Goal: Task Accomplishment & Management: Manage account settings

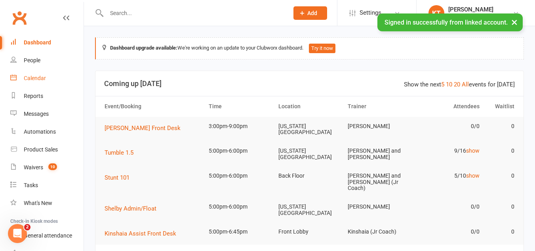
click at [42, 79] on div "Calendar" at bounding box center [35, 78] width 22 height 6
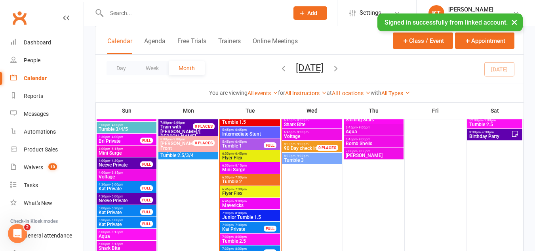
scroll to position [779, 0]
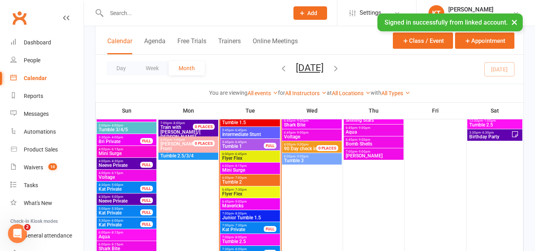
click at [249, 167] on span "6:00pm - 8:15pm" at bounding box center [250, 166] width 57 height 4
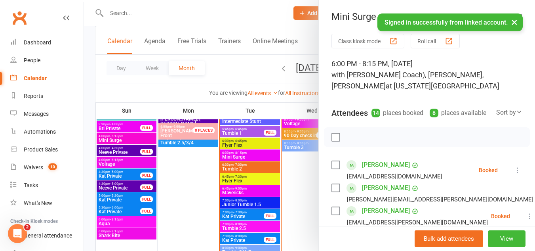
scroll to position [792, 0]
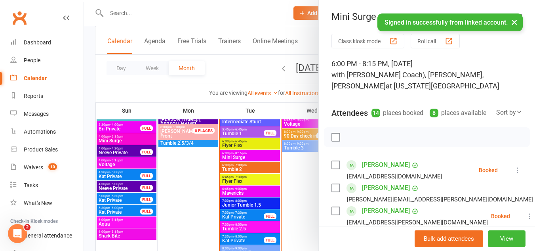
click at [242, 153] on div at bounding box center [309, 125] width 451 height 251
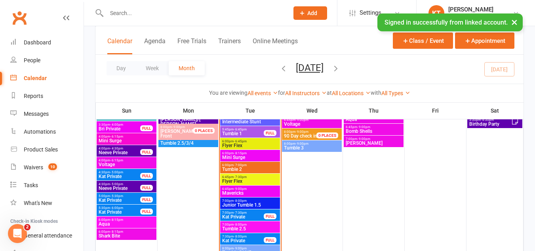
click at [242, 153] on span "- 8:15pm" at bounding box center [240, 153] width 13 height 4
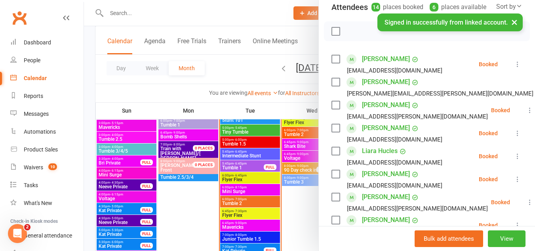
scroll to position [109, 0]
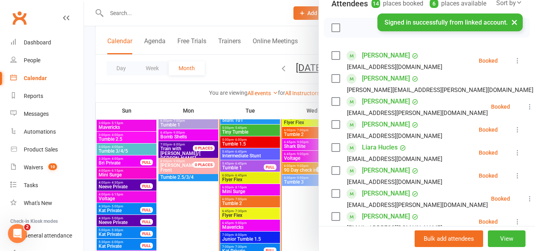
click at [519, 22] on button "×" at bounding box center [514, 21] width 14 height 17
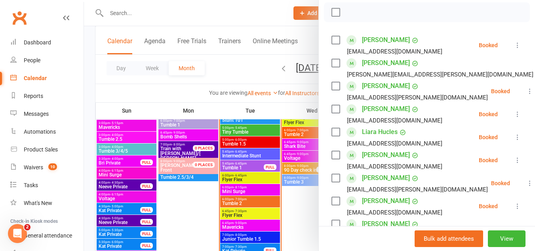
scroll to position [151, 0]
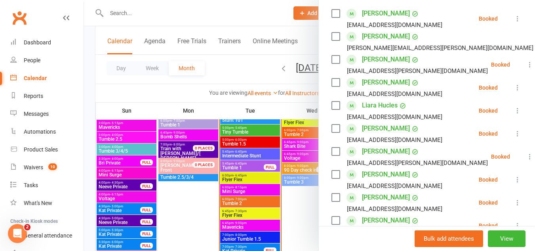
click at [332, 63] on label at bounding box center [335, 59] width 8 height 8
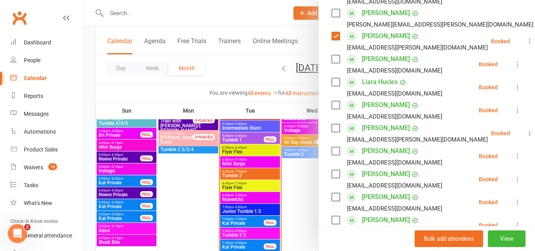
scroll to position [166, 0]
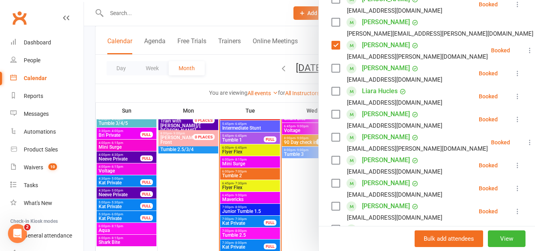
drag, startPoint x: 506, startPoint y: 61, endPoint x: 346, endPoint y: 228, distance: 231.1
click at [346, 228] on div "Bulk add attendees View" at bounding box center [427, 238] width 216 height 25
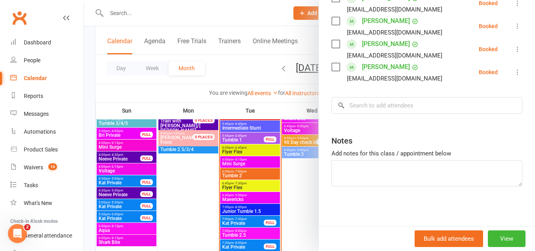
scroll to position [0, 0]
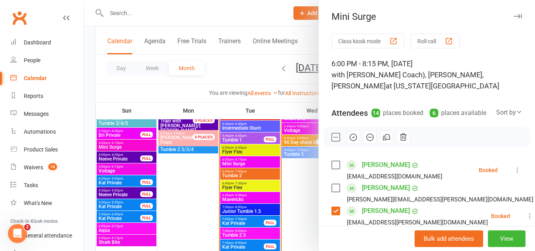
click at [513, 19] on button "button" at bounding box center [518, 16] width 10 height 10
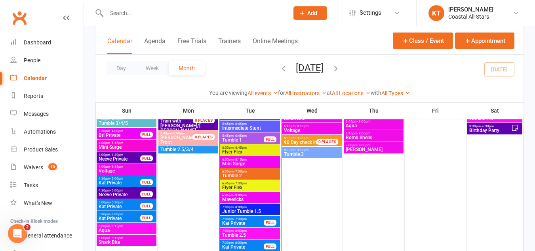
click at [227, 158] on span "6:00pm - 8:15pm" at bounding box center [250, 160] width 57 height 4
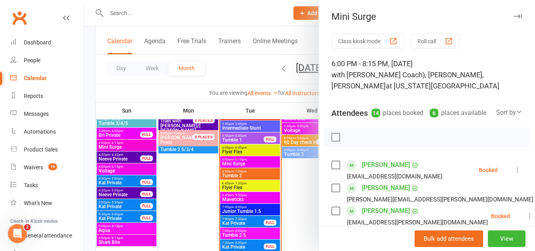
scroll to position [60, 0]
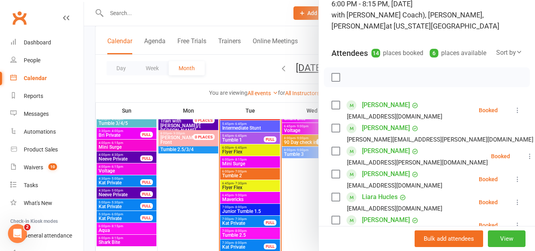
click at [514, 114] on icon at bounding box center [518, 110] width 8 height 8
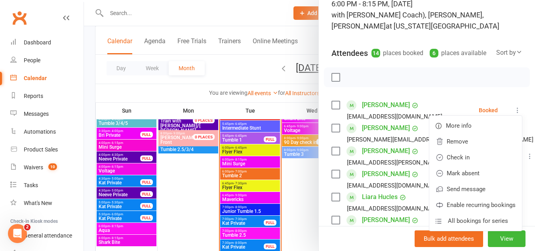
click at [331, 109] on label at bounding box center [335, 105] width 8 height 8
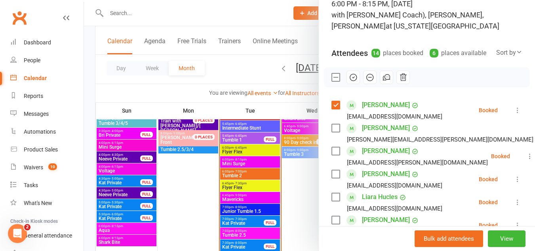
click at [331, 155] on label at bounding box center [335, 151] width 8 height 8
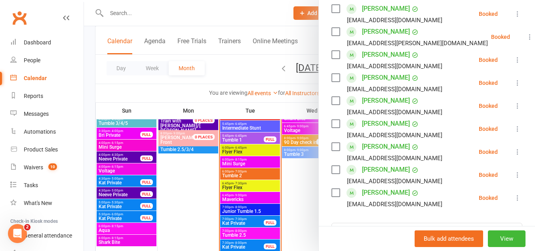
scroll to position [271, 0]
click at [331, 173] on label at bounding box center [335, 169] width 8 height 8
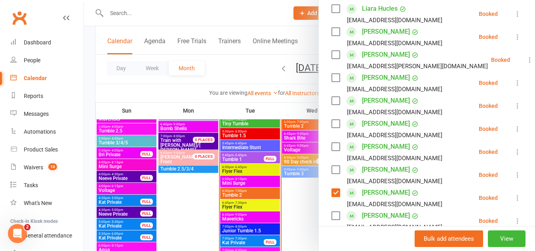
scroll to position [248, 0]
click at [333, 173] on label at bounding box center [335, 169] width 8 height 8
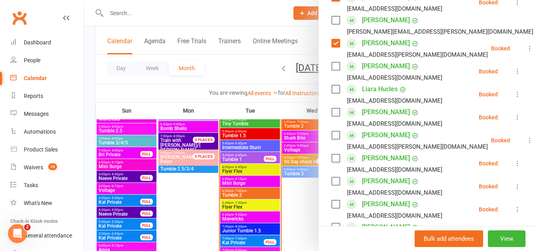
scroll to position [167, 0]
click at [331, 117] on label at bounding box center [335, 113] width 8 height 8
click at [332, 163] on label at bounding box center [335, 159] width 8 height 8
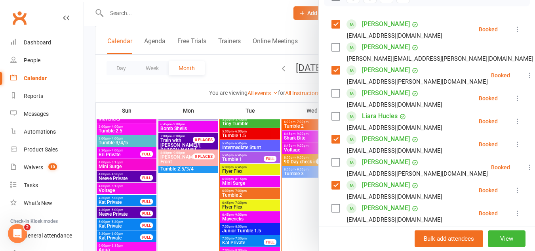
scroll to position [140, 0]
click at [333, 120] on label at bounding box center [335, 116] width 8 height 8
click at [337, 166] on label at bounding box center [335, 162] width 8 height 8
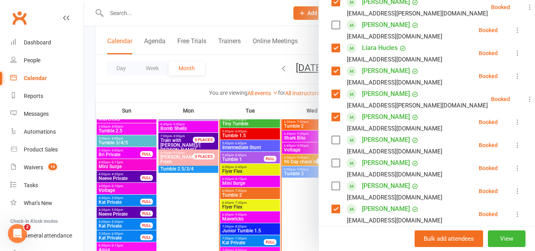
scroll to position [211, 0]
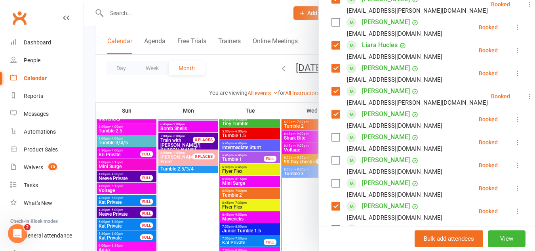
click at [338, 148] on div "Aubrey O'Neal hbarbieri21@gmail.com" at bounding box center [388, 142] width 114 height 23
click at [332, 141] on label at bounding box center [335, 137] width 8 height 8
click at [335, 164] on label at bounding box center [335, 160] width 8 height 8
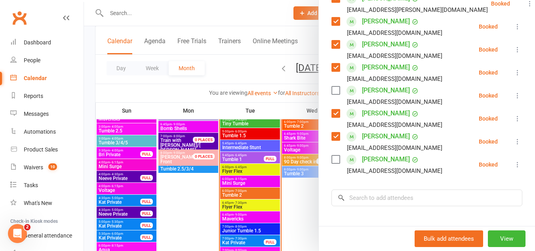
scroll to position [305, 0]
click at [337, 94] on label at bounding box center [335, 90] width 8 height 8
click at [332, 163] on label at bounding box center [335, 159] width 8 height 8
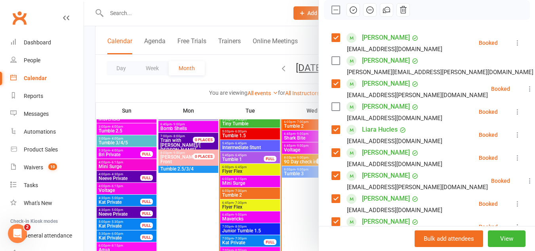
scroll to position [84, 0]
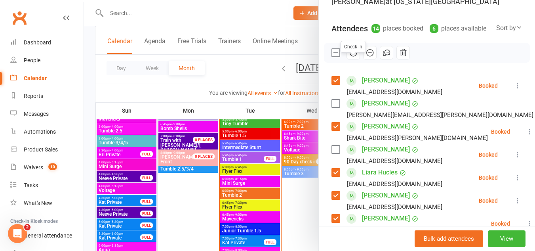
click at [346, 59] on button "button" at bounding box center [352, 52] width 13 height 13
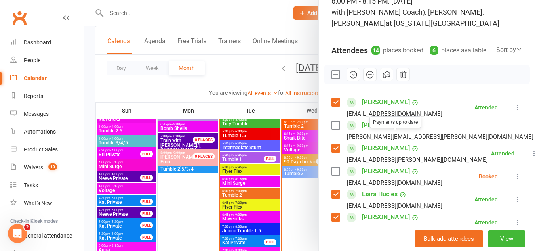
scroll to position [0, 0]
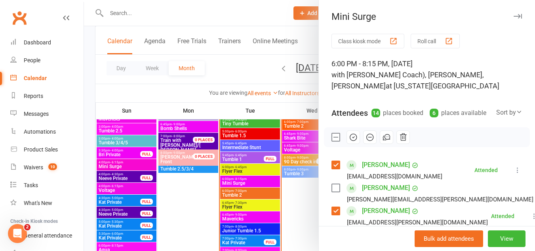
click at [513, 19] on button "button" at bounding box center [518, 16] width 10 height 10
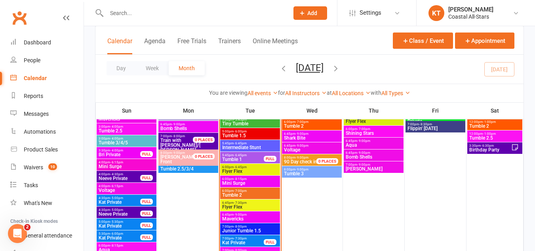
click at [319, 156] on span "8:00pm - 9:00pm" at bounding box center [305, 158] width 42 height 4
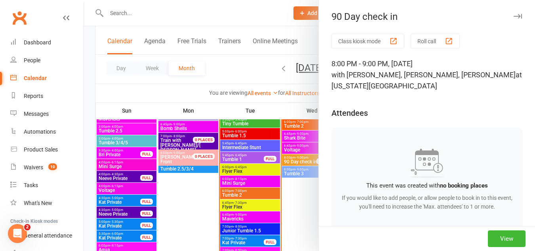
click at [504, 21] on div "90 Day check in" at bounding box center [427, 16] width 216 height 11
click at [514, 15] on icon "button" at bounding box center [518, 16] width 8 height 5
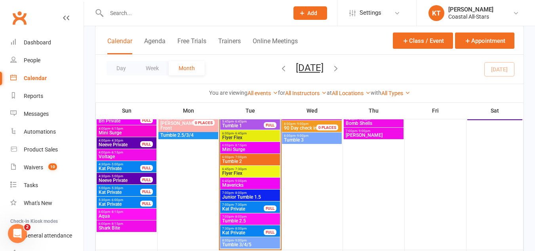
scroll to position [800, 0]
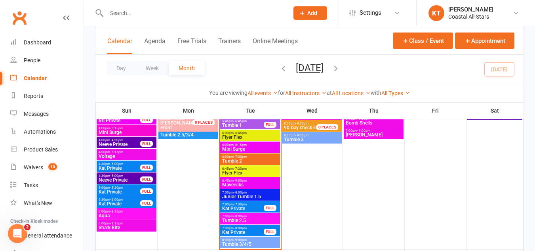
click at [234, 182] on span "Mavericks" at bounding box center [250, 184] width 57 height 5
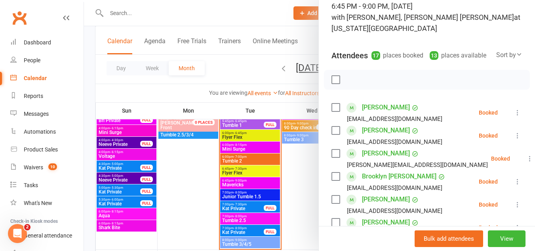
scroll to position [58, 0]
click at [331, 105] on label at bounding box center [335, 107] width 8 height 8
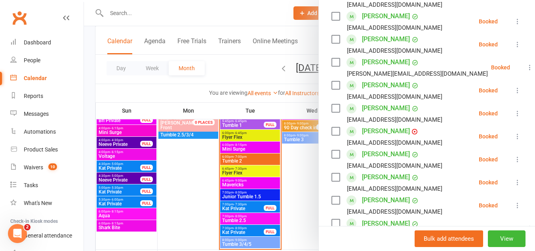
scroll to position [323, 0]
click at [326, 117] on div "Class kiosk mode Roll call 6:45 PM - 9:00 PM, Tuesday, October, 14, 2025 with L…" at bounding box center [427, 46] width 216 height 670
click at [333, 103] on label at bounding box center [335, 107] width 8 height 8
click at [335, 126] on label at bounding box center [335, 130] width 8 height 8
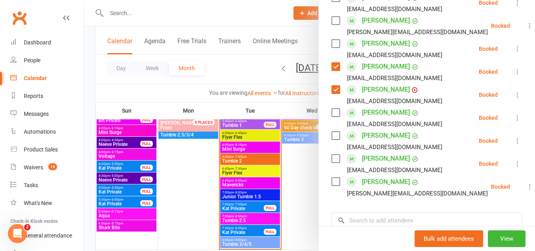
scroll to position [364, 0]
click at [332, 131] on label at bounding box center [335, 135] width 8 height 8
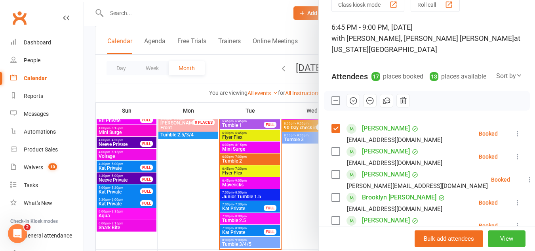
scroll to position [0, 0]
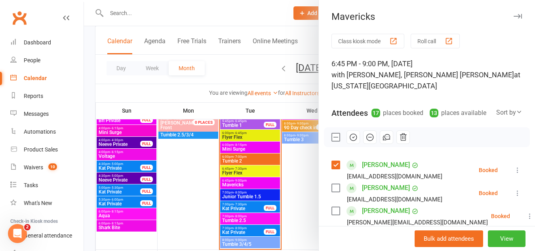
drag, startPoint x: 335, startPoint y: 101, endPoint x: 468, endPoint y: 41, distance: 145.7
click at [468, 41] on div "Class kiosk mode Roll call" at bounding box center [426, 41] width 191 height 15
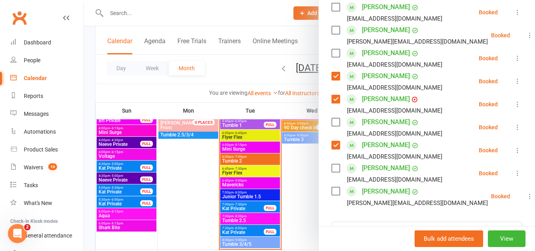
scroll to position [355, 0]
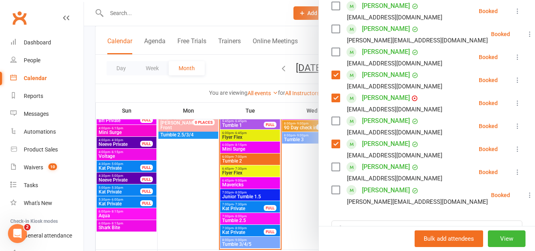
click at [335, 186] on label at bounding box center [335, 190] width 8 height 8
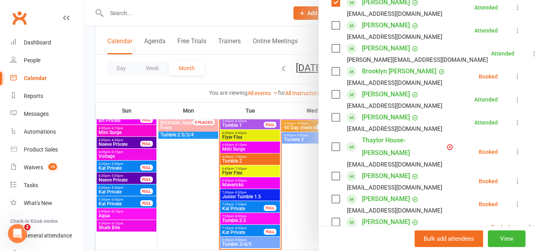
scroll to position [160, 0]
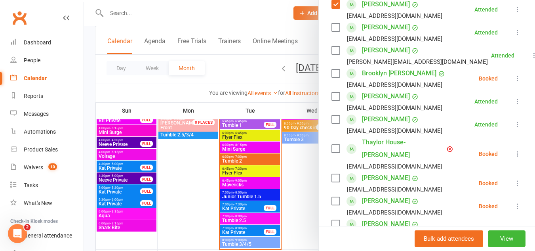
click at [246, 61] on div at bounding box center [309, 125] width 451 height 251
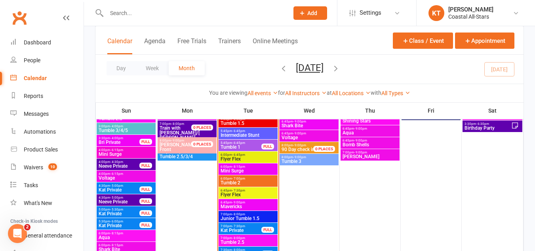
scroll to position [773, 0]
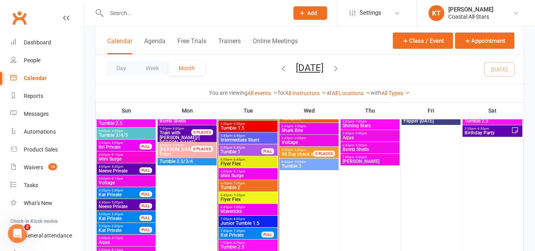
click at [246, 169] on div "6:00pm - 8:15pm Mini Surge" at bounding box center [248, 173] width 59 height 11
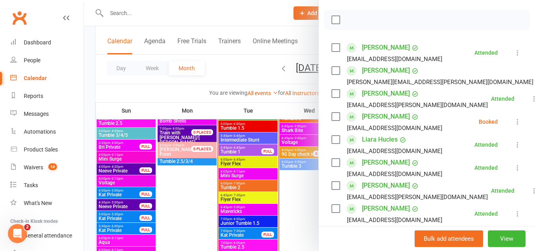
scroll to position [116, 0]
click at [327, 82] on div "Class kiosk mode Roll call 6:00 PM - 8:15 PM, Tuesday, October, 14, 2025 with E…" at bounding box center [427, 211] width 216 height 588
click at [331, 75] on label at bounding box center [335, 71] width 8 height 8
click at [333, 121] on label at bounding box center [335, 117] width 8 height 8
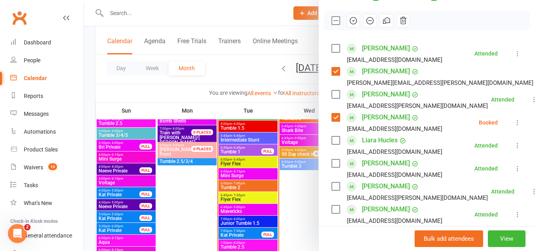
click at [334, 121] on label at bounding box center [335, 117] width 8 height 8
click at [332, 75] on label at bounding box center [335, 71] width 8 height 8
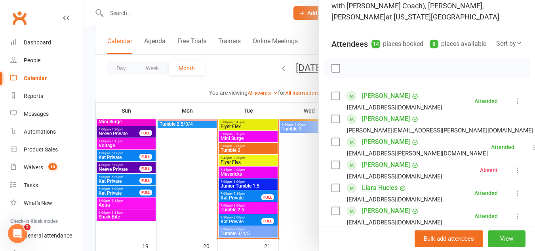
scroll to position [0, 0]
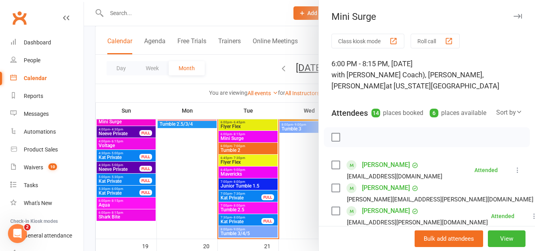
click at [240, 160] on div at bounding box center [309, 125] width 451 height 251
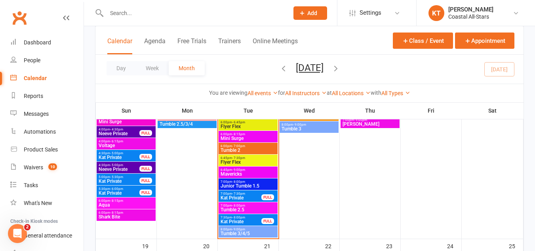
click at [240, 160] on span "Flyer Flex" at bounding box center [248, 162] width 56 height 5
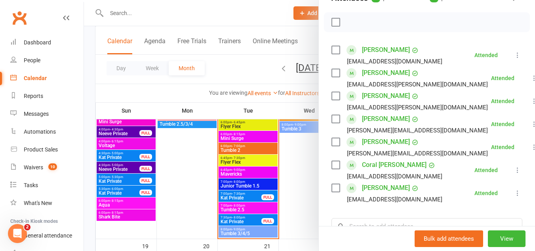
scroll to position [125, 0]
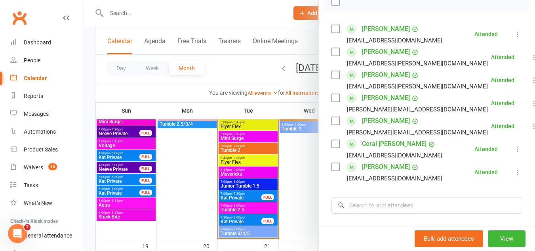
click at [236, 181] on div at bounding box center [309, 125] width 451 height 251
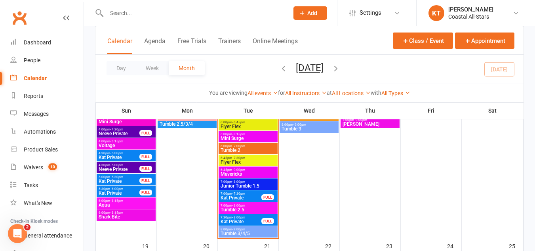
click at [236, 181] on span "- 8:00pm" at bounding box center [238, 182] width 13 height 4
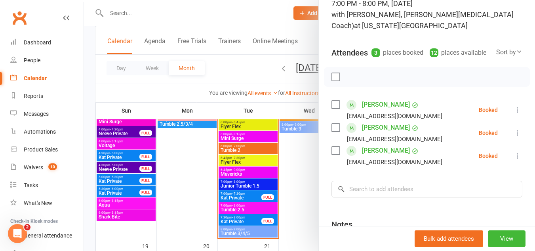
scroll to position [61, 0]
click at [331, 154] on label at bounding box center [335, 150] width 8 height 8
click at [353, 80] on icon "button" at bounding box center [353, 76] width 9 height 9
click at [244, 205] on div at bounding box center [309, 125] width 451 height 251
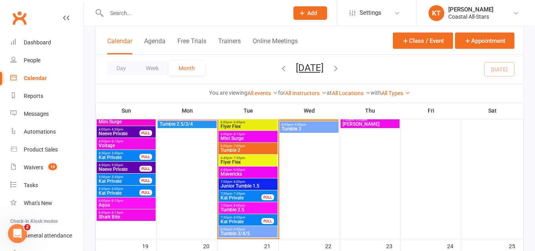
click at [244, 208] on span "Tumble 2.5" at bounding box center [248, 209] width 56 height 5
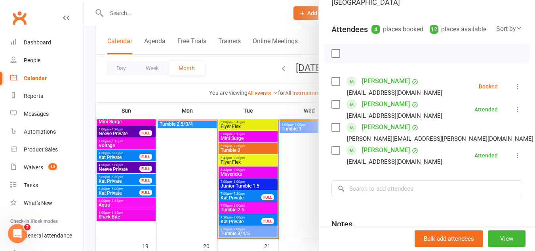
scroll to position [88, 0]
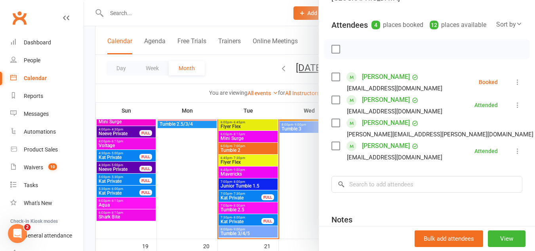
click at [239, 181] on div at bounding box center [309, 125] width 451 height 251
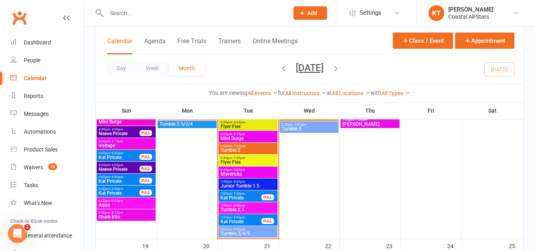
click at [239, 182] on span "- 8:00pm" at bounding box center [238, 182] width 13 height 4
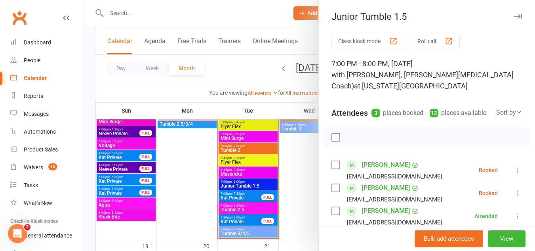
click at [335, 169] on label at bounding box center [335, 165] width 8 height 8
click at [333, 192] on label at bounding box center [335, 188] width 8 height 8
click at [352, 141] on button "button" at bounding box center [352, 136] width 13 height 13
click at [333, 169] on div "Alexa Childers Nataliechilders1@gmail.com" at bounding box center [388, 169] width 114 height 23
click at [332, 169] on label at bounding box center [335, 165] width 8 height 8
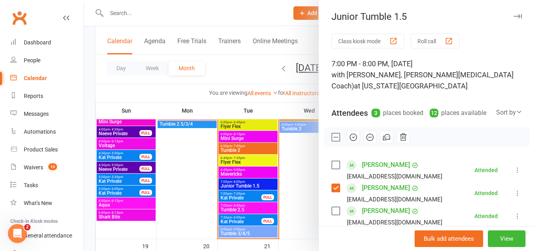
click at [331, 204] on div "Nataliechilders1@gmail.com" at bounding box center [388, 199] width 114 height 10
click at [331, 203] on div "Erika Childers Nataliechilders1@gmail.com" at bounding box center [388, 192] width 114 height 23
click at [333, 192] on label at bounding box center [335, 188] width 8 height 8
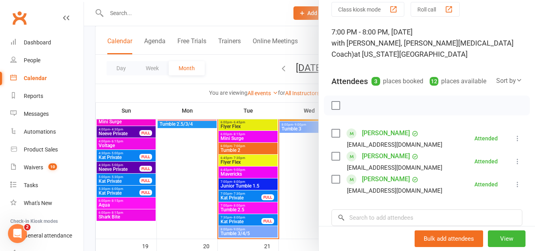
scroll to position [31, 0]
click at [260, 208] on div at bounding box center [309, 125] width 451 height 251
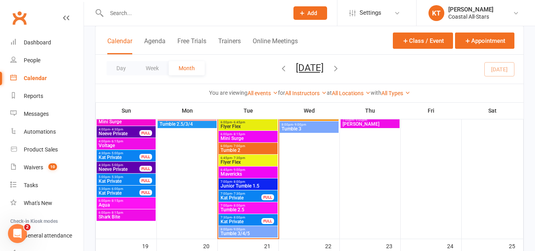
click at [260, 208] on span "Tumble 2.5" at bounding box center [248, 209] width 56 height 5
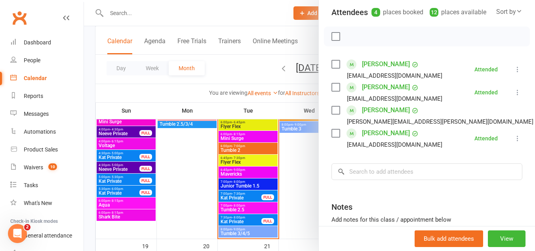
scroll to position [101, 0]
click at [262, 228] on div at bounding box center [309, 125] width 451 height 251
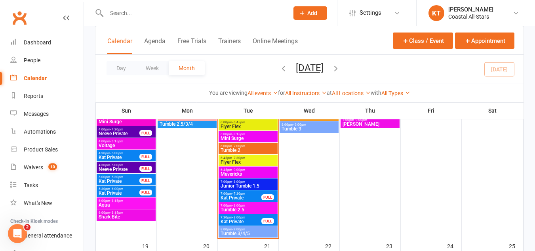
click at [262, 231] on span "Tumble 3/4/5" at bounding box center [248, 233] width 56 height 5
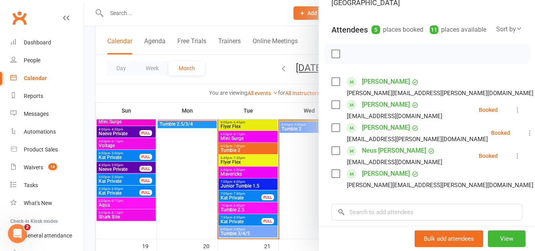
scroll to position [85, 0]
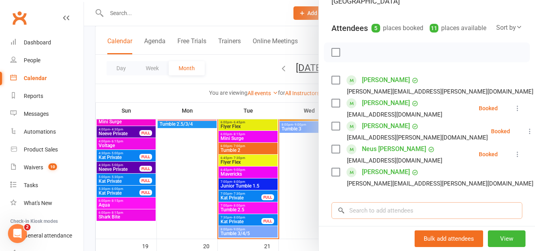
click at [356, 211] on input "search" at bounding box center [426, 210] width 191 height 17
click at [227, 78] on div at bounding box center [309, 125] width 451 height 251
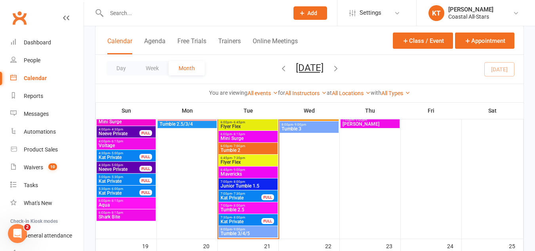
click at [230, 189] on div "7:00pm - 8:00pm Junior Tumble 1.5" at bounding box center [248, 183] width 59 height 11
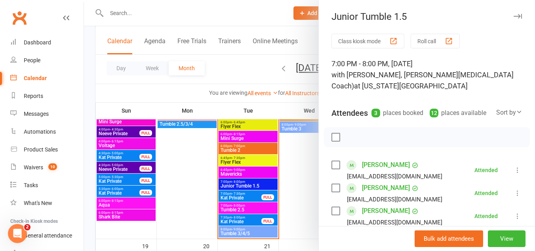
click at [243, 192] on div at bounding box center [309, 125] width 451 height 251
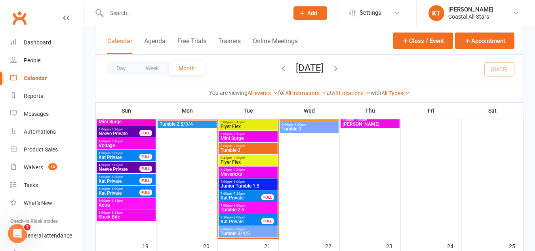
click at [243, 192] on div at bounding box center [309, 125] width 451 height 251
click at [241, 195] on span "Kat Private" at bounding box center [241, 197] width 42 height 5
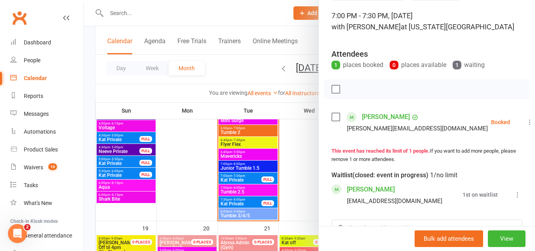
scroll to position [45, 0]
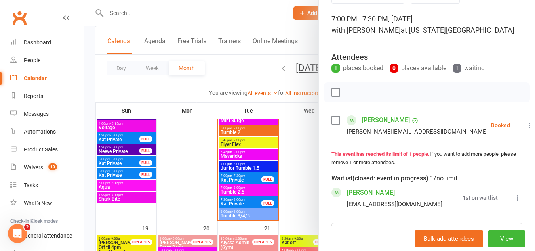
click at [240, 201] on div at bounding box center [309, 125] width 451 height 251
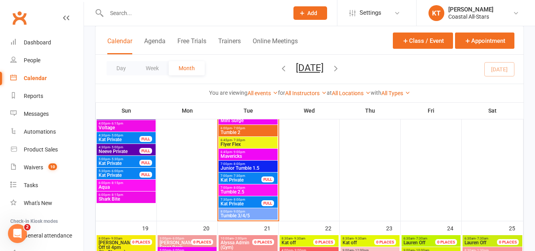
drag, startPoint x: 240, startPoint y: 201, endPoint x: 231, endPoint y: 201, distance: 9.5
click at [231, 201] on span "Kat Private" at bounding box center [241, 203] width 42 height 5
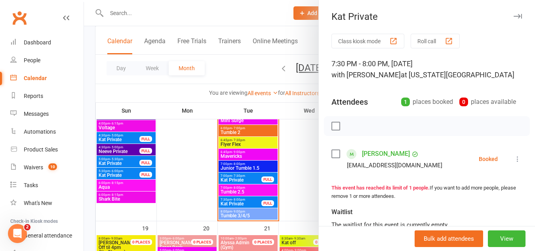
click at [233, 177] on div at bounding box center [309, 125] width 451 height 251
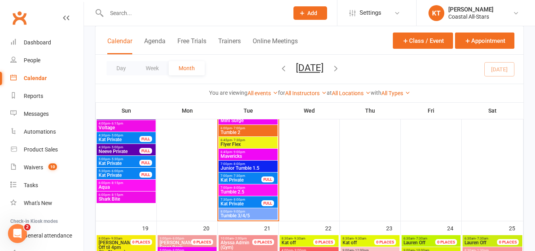
click at [233, 177] on span "Kat Private" at bounding box center [241, 179] width 42 height 5
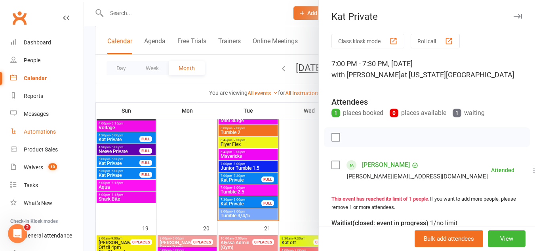
scroll to position [59, 0]
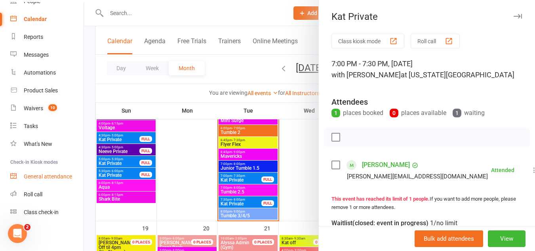
click at [41, 170] on link "General attendance" at bounding box center [46, 177] width 73 height 18
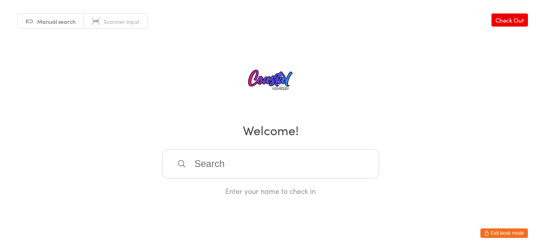
click at [493, 234] on button "Exit kiosk mode" at bounding box center [504, 233] width 48 height 10
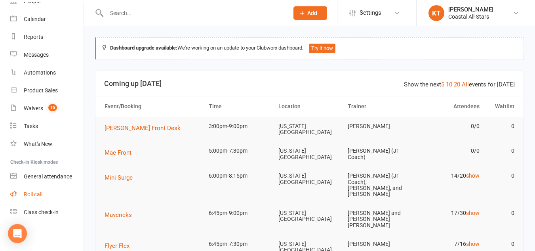
click at [50, 196] on link "Roll call" at bounding box center [46, 194] width 73 height 18
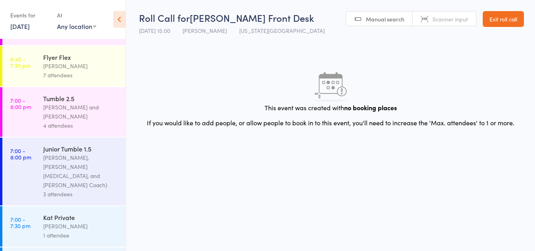
scroll to position [807, 0]
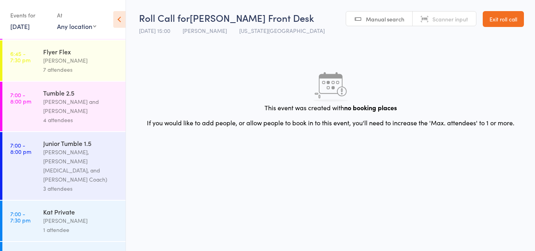
click at [95, 225] on div "1 attendee" at bounding box center [81, 229] width 76 height 9
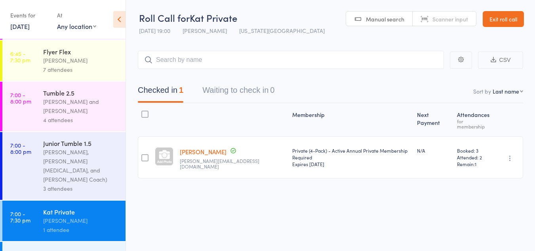
scroll to position [0, 0]
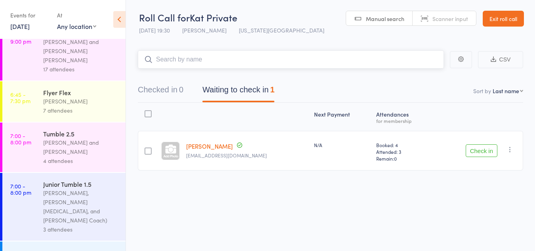
scroll to position [807, 0]
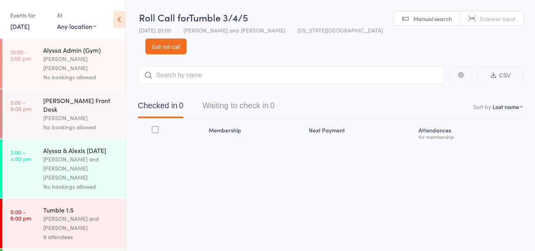
click at [81, 232] on div "9 attendees" at bounding box center [81, 236] width 76 height 9
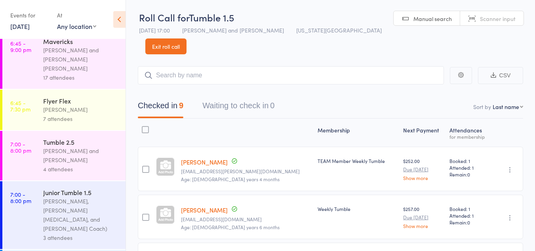
scroll to position [807, 0]
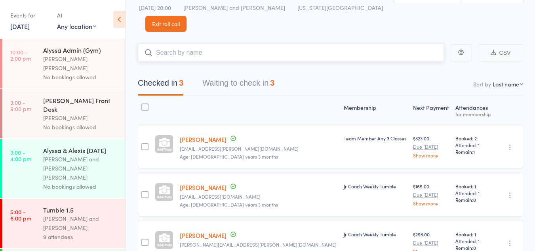
scroll to position [55, 0]
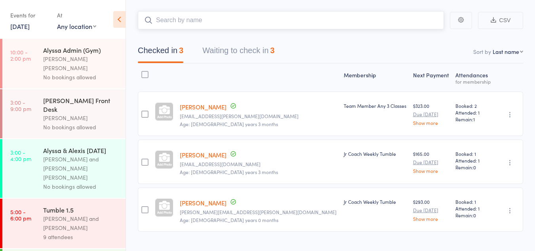
click at [227, 42] on button "Waiting to check in 3" at bounding box center [238, 52] width 72 height 21
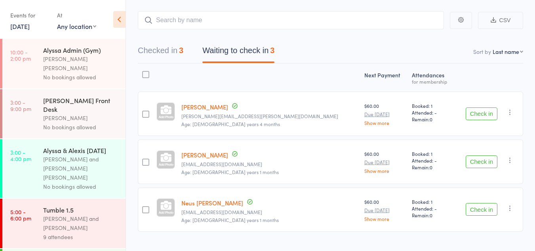
drag, startPoint x: 245, startPoint y: 53, endPoint x: 200, endPoint y: 54, distance: 44.4
click at [200, 67] on div at bounding box center [269, 77] width 183 height 21
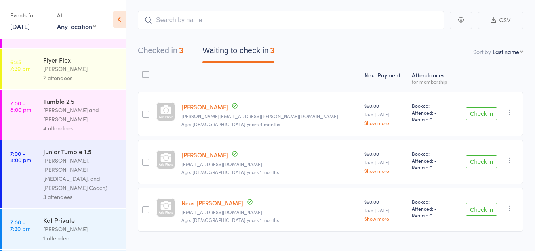
scroll to position [807, 0]
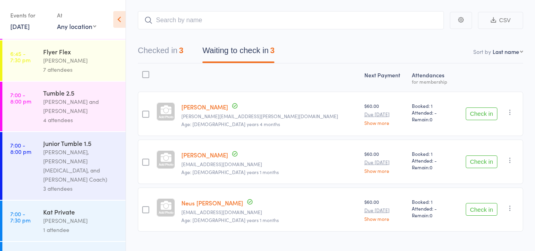
click at [60, 248] on div "Kat Private" at bounding box center [81, 252] width 76 height 9
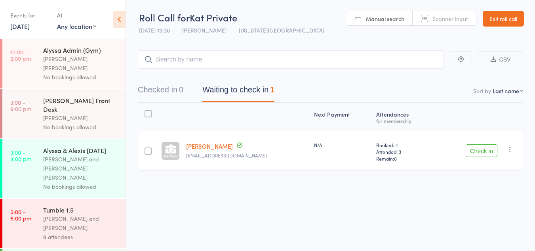
click at [56, 174] on div "Alyssa & Alexis Media Day Alexis Gardner and Alyssa Felicia No bookings allowed" at bounding box center [84, 168] width 82 height 59
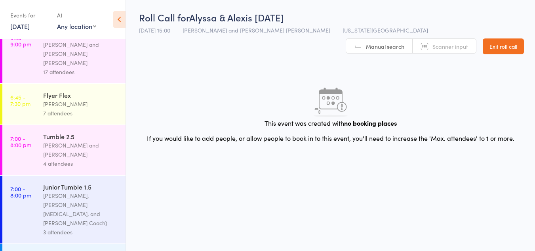
scroll to position [807, 0]
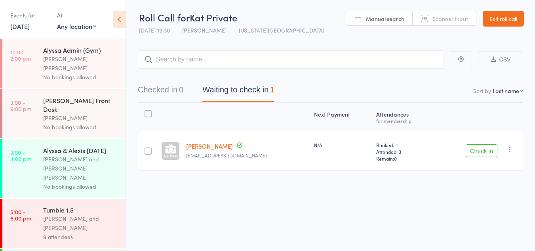
drag, startPoint x: 56, startPoint y: 179, endPoint x: 236, endPoint y: 184, distance: 180.2
click at [236, 184] on div "Next Payment Atten­dances for membership Noa Sachs Jilliansachs@gmail.com N/A B…" at bounding box center [330, 154] width 385 height 103
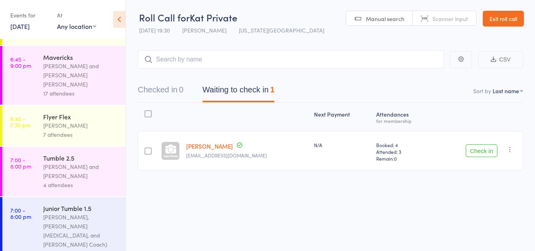
scroll to position [807, 0]
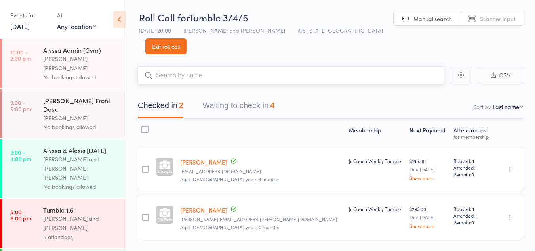
click at [223, 97] on button "Waiting to check in 4" at bounding box center [238, 107] width 72 height 21
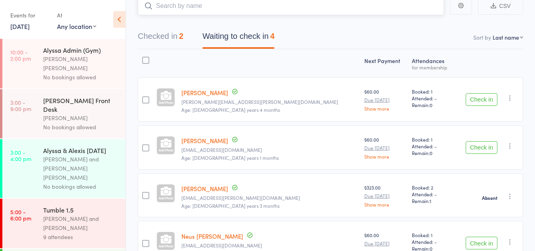
scroll to position [103, 0]
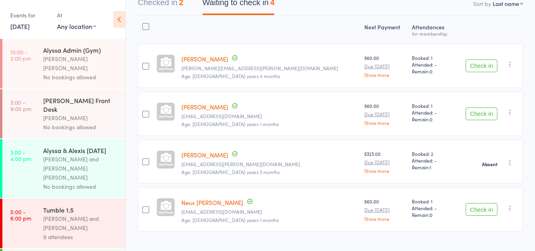
click at [478, 203] on button "Check in" at bounding box center [482, 209] width 32 height 13
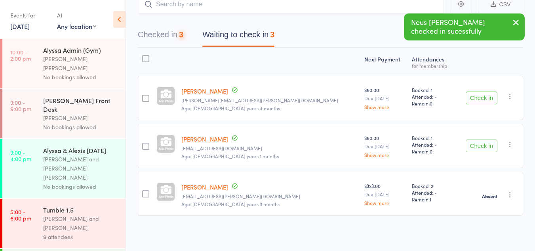
scroll to position [55, 0]
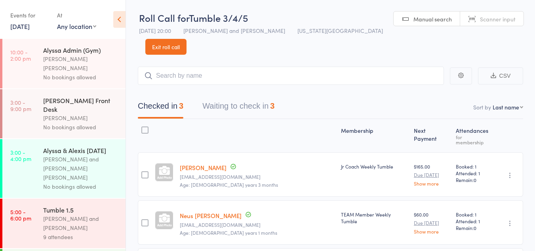
click at [245, 97] on button "Waiting to check in 3" at bounding box center [238, 107] width 72 height 21
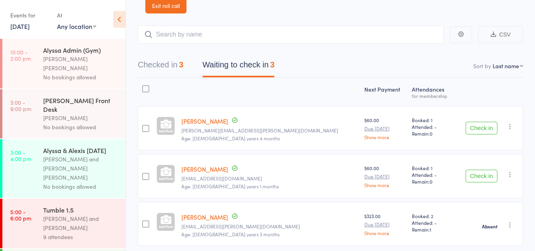
scroll to position [42, 0]
click at [113, 17] on icon at bounding box center [119, 19] width 12 height 17
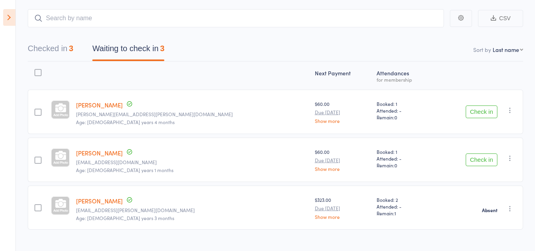
click at [6, 17] on icon at bounding box center [9, 17] width 12 height 17
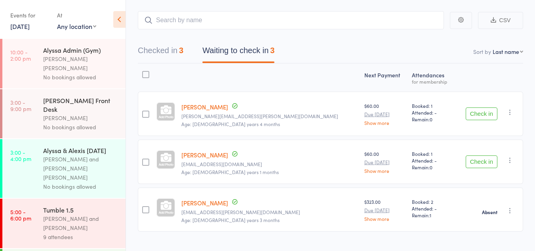
scroll to position [0, 0]
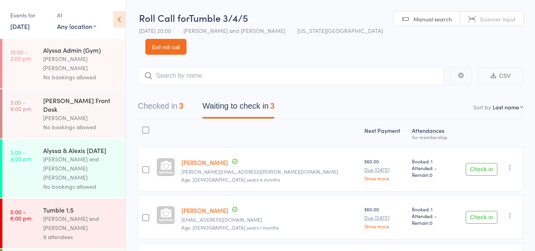
click at [187, 39] on link "Exit roll call" at bounding box center [165, 47] width 41 height 16
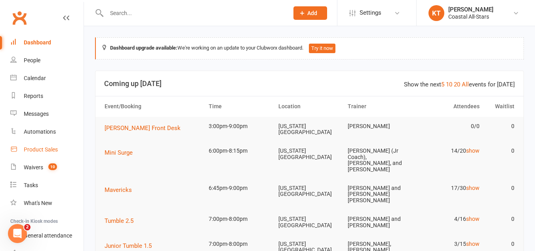
click at [57, 152] on div "Product Sales" at bounding box center [41, 149] width 34 height 6
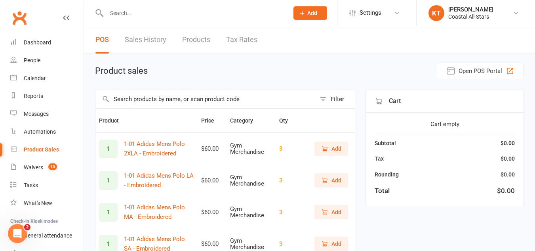
click at [173, 102] on input "text" at bounding box center [205, 99] width 220 height 18
click at [230, 68] on div "Product sales Open POS Portal" at bounding box center [309, 71] width 429 height 17
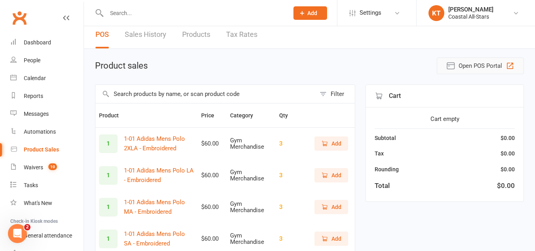
click at [466, 70] on span "Open POS Portal" at bounding box center [481, 66] width 44 height 10
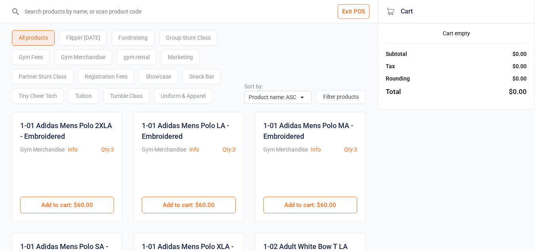
click at [201, 75] on div "Snack Bar" at bounding box center [202, 76] width 38 height 15
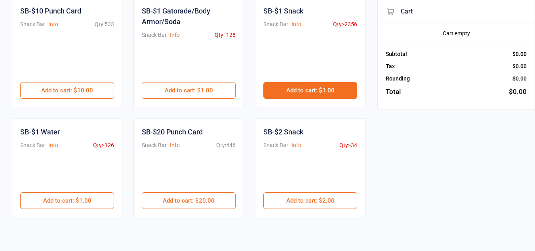
scroll to position [124, 0]
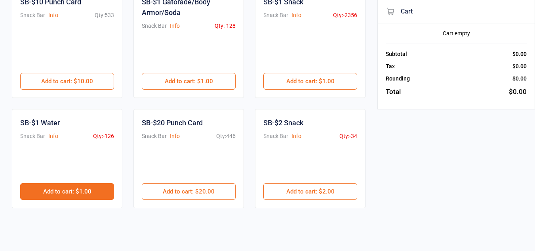
click at [58, 183] on button "Add to cart : $1.00" at bounding box center [67, 191] width 94 height 17
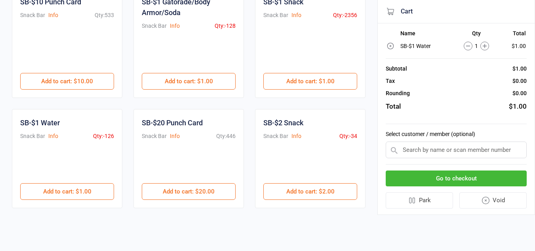
click at [411, 148] on input "text" at bounding box center [456, 149] width 141 height 17
click at [411, 152] on input "text" at bounding box center [456, 149] width 141 height 17
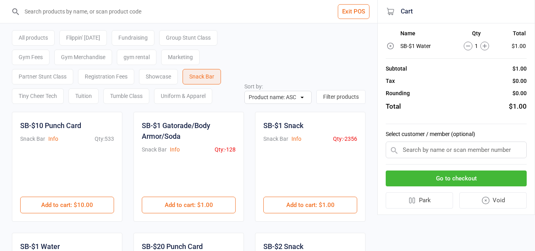
click at [352, 11] on button "Exit POS" at bounding box center [354, 11] width 32 height 15
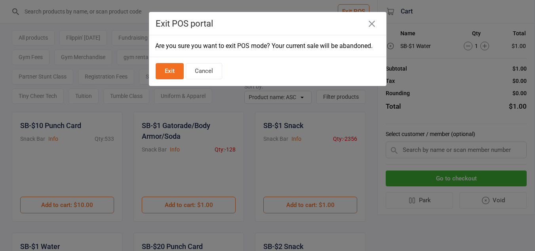
click at [171, 72] on button "Exit" at bounding box center [170, 71] width 28 height 16
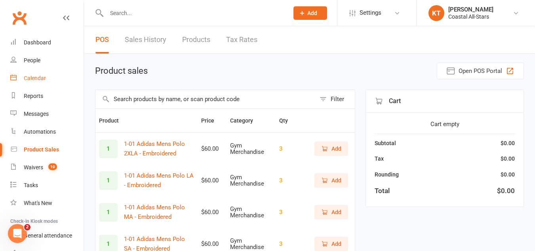
click at [28, 71] on link "Calendar" at bounding box center [46, 78] width 73 height 18
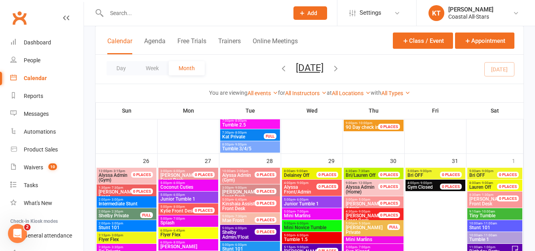
scroll to position [1148, 0]
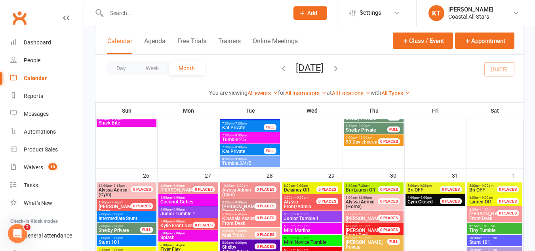
click at [247, 157] on span "8:00pm - 9:00pm" at bounding box center [250, 159] width 57 height 4
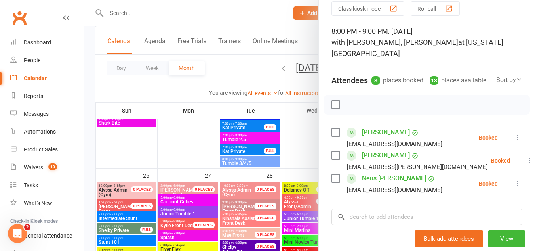
scroll to position [0, 0]
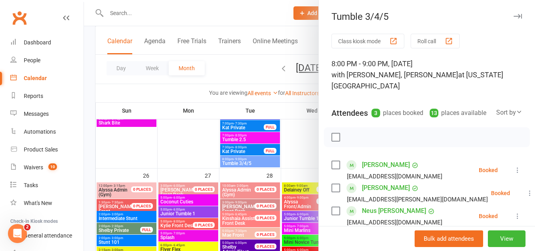
click at [255, 147] on div at bounding box center [309, 125] width 451 height 251
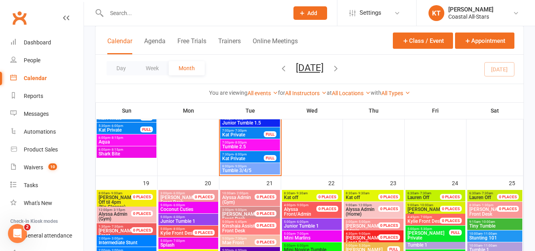
scroll to position [871, 0]
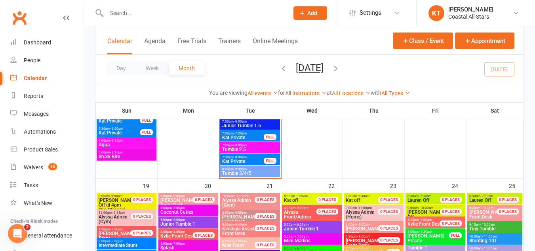
click at [254, 171] on span "Tumble 3/4/5" at bounding box center [250, 173] width 57 height 5
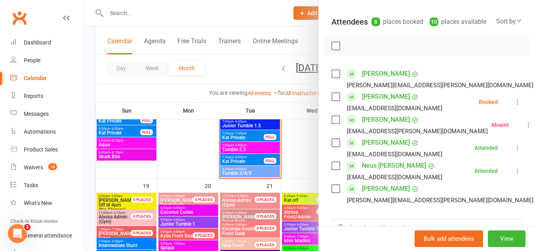
scroll to position [91, 0]
click at [332, 69] on label at bounding box center [335, 73] width 8 height 8
click at [349, 45] on icon "button" at bounding box center [353, 45] width 9 height 9
drag, startPoint x: 294, startPoint y: 34, endPoint x: 451, endPoint y: 121, distance: 179.2
click at [451, 121] on li "[PERSON_NAME] [PERSON_NAME][EMAIL_ADDRESS][PERSON_NAME][DOMAIN_NAME] Absent Mor…" at bounding box center [426, 124] width 191 height 23
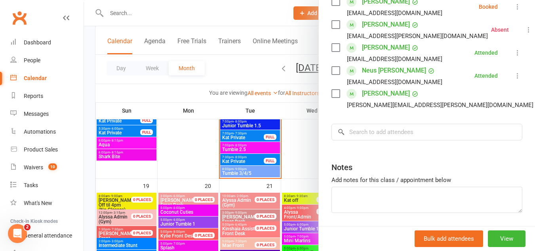
scroll to position [187, 0]
click at [388, 132] on input "search" at bounding box center [426, 131] width 191 height 17
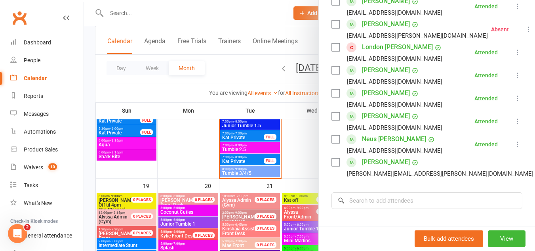
click at [362, 216] on div "Class kiosk mode Roll call 8:00 PM - 9:00 PM, [DATE] with [PERSON_NAME], [PERSO…" at bounding box center [427, 84] width 216 height 474
